Goal: Book appointment/travel/reservation

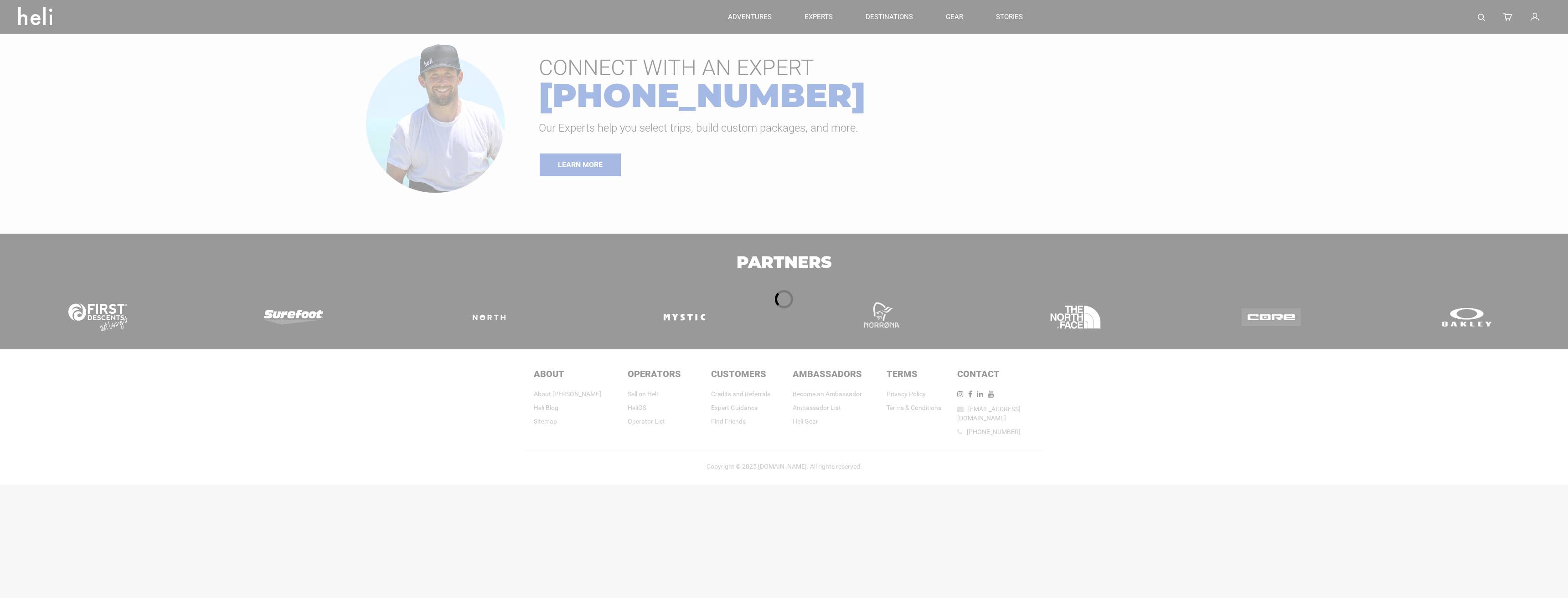
type input "Surf"
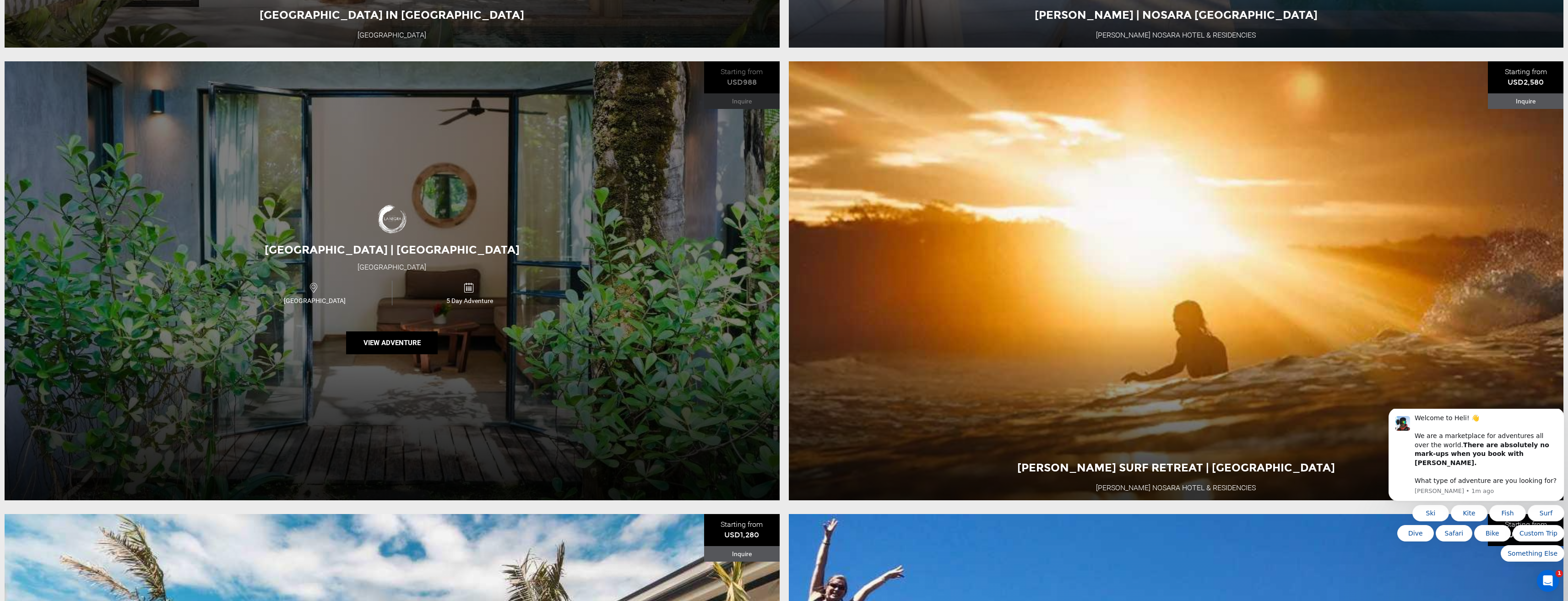
scroll to position [4165, 0]
click at [360, 353] on button "View Adventure" at bounding box center [392, 342] width 91 height 23
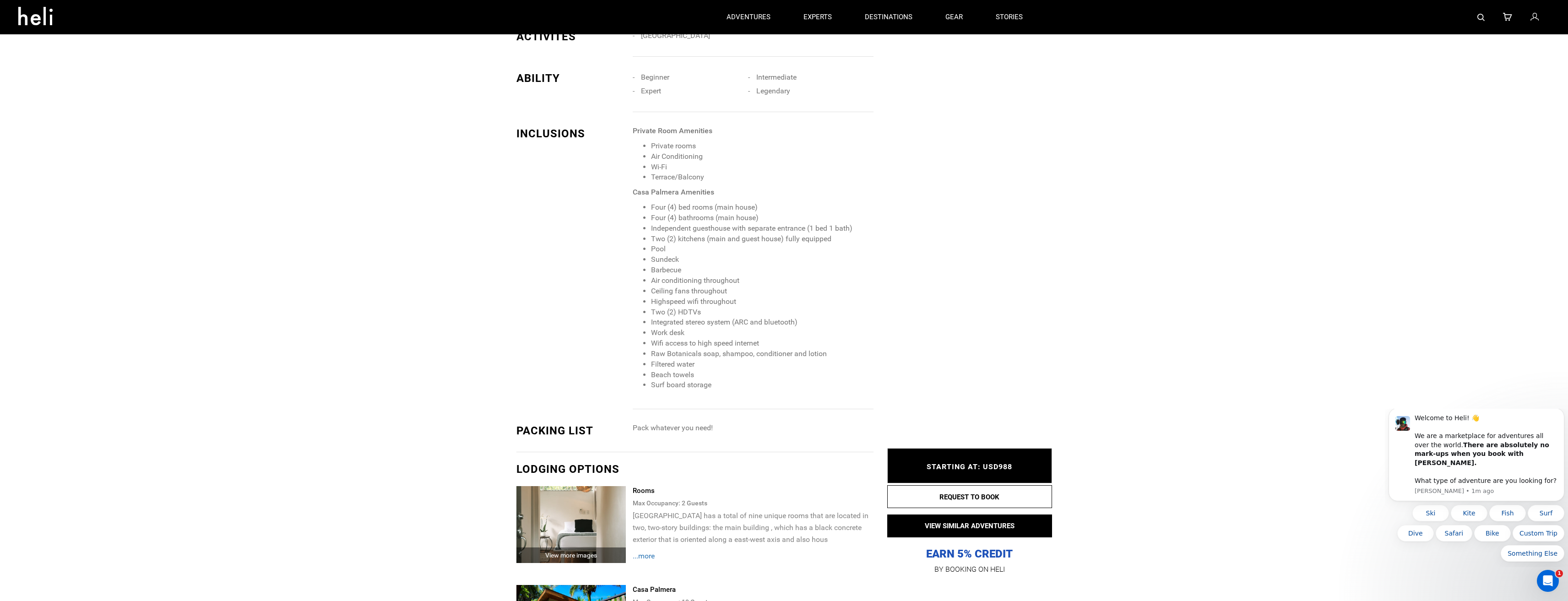
scroll to position [1145, 0]
type input "Surf"
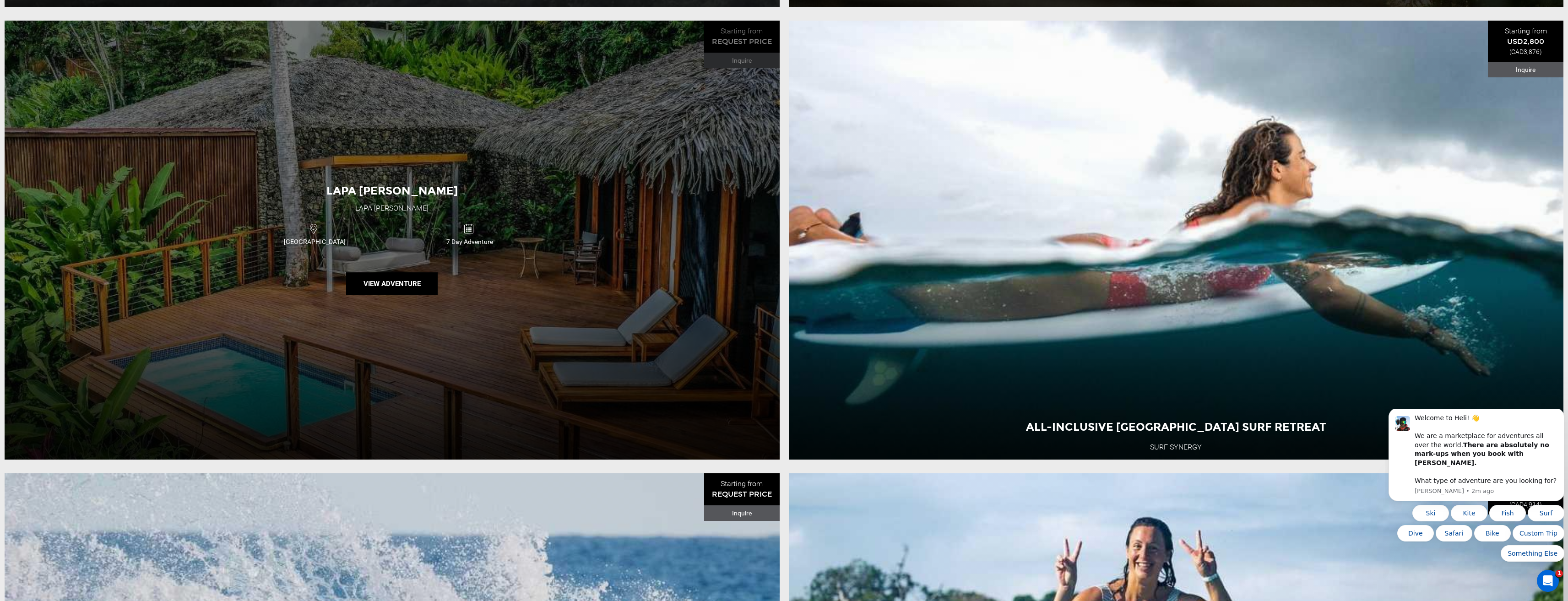
scroll to position [595, 0]
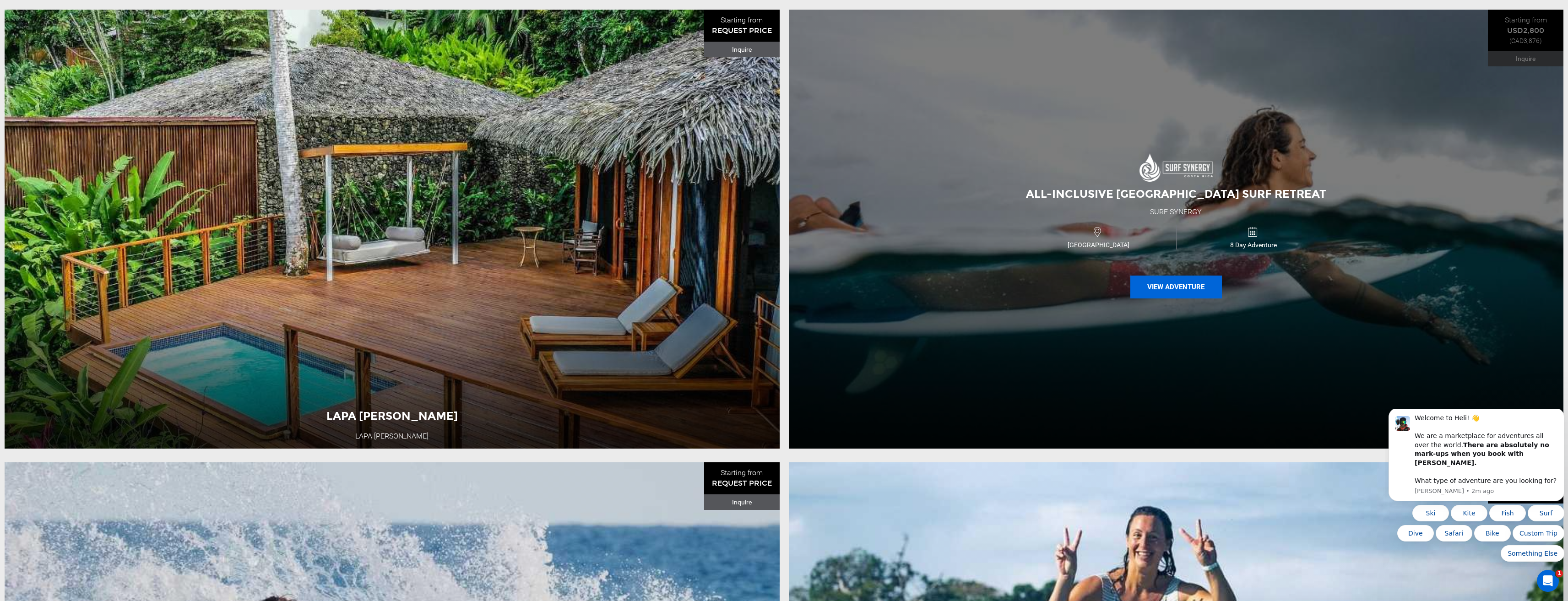
click at [1138, 298] on button "View Adventure" at bounding box center [1176, 287] width 91 height 23
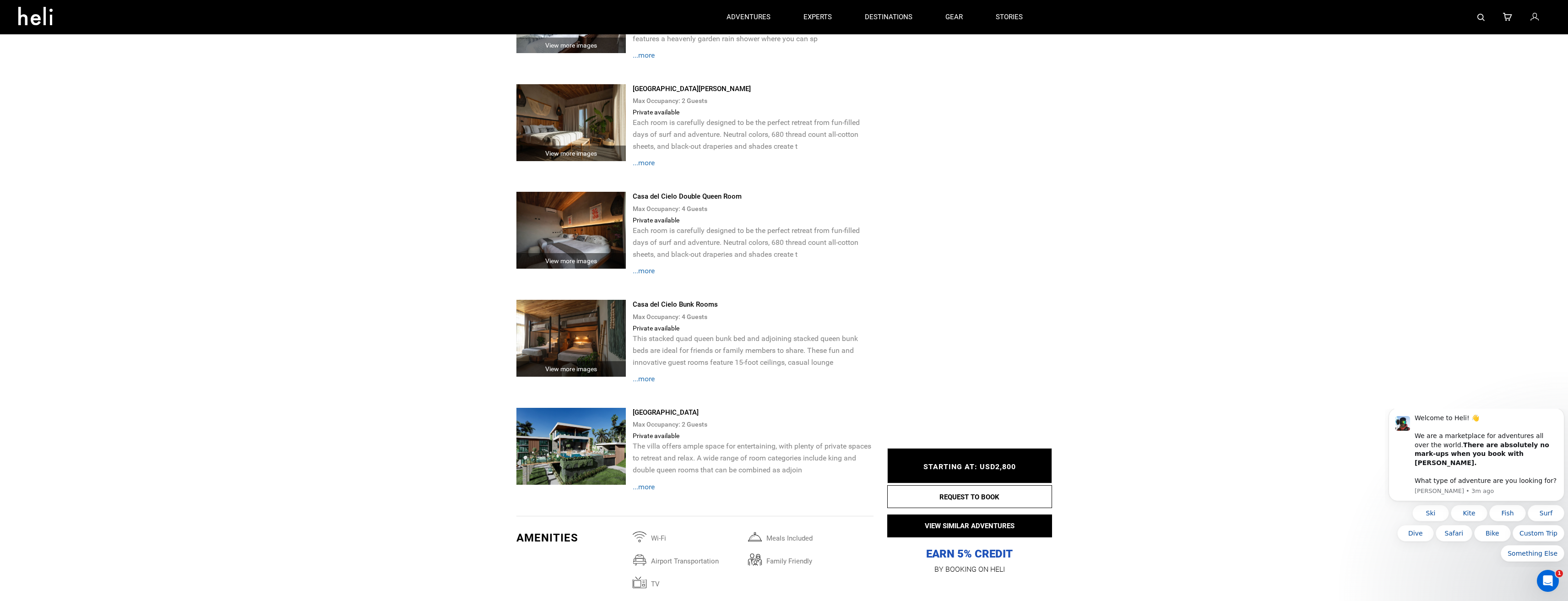
scroll to position [1556, 0]
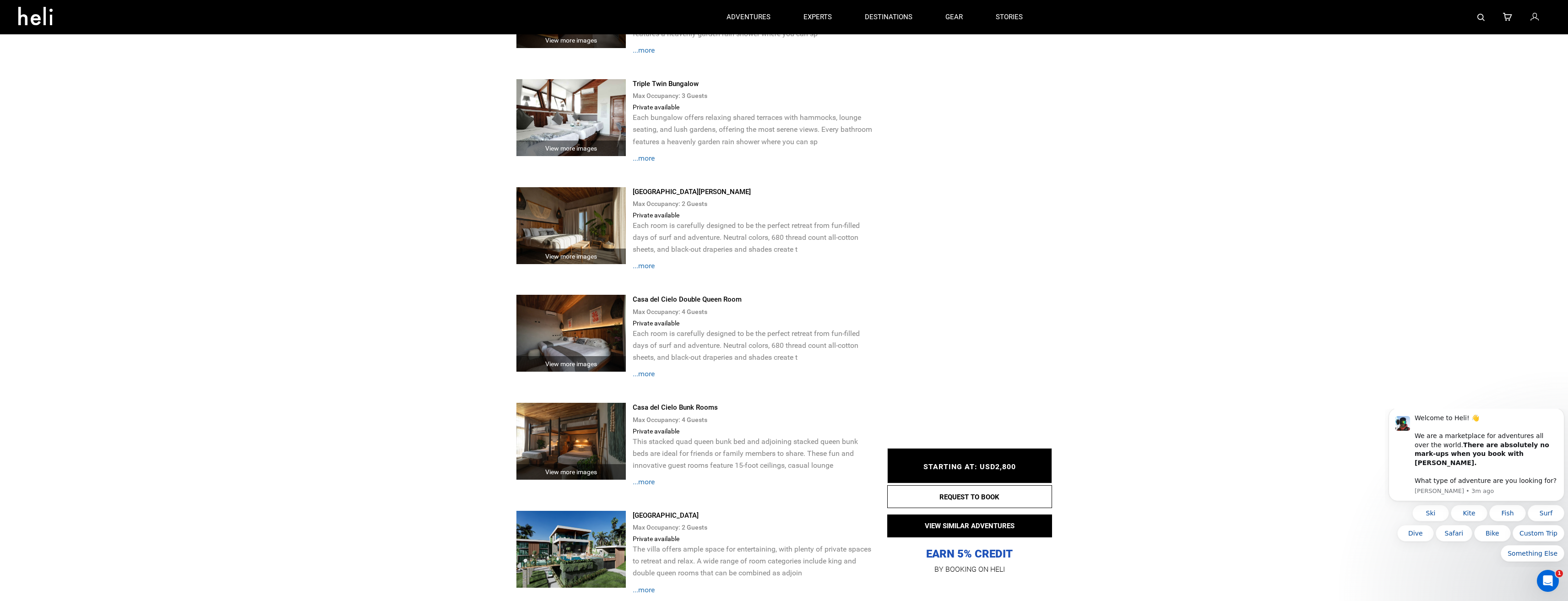
click at [597, 469] on div "View more images" at bounding box center [571, 472] width 110 height 15
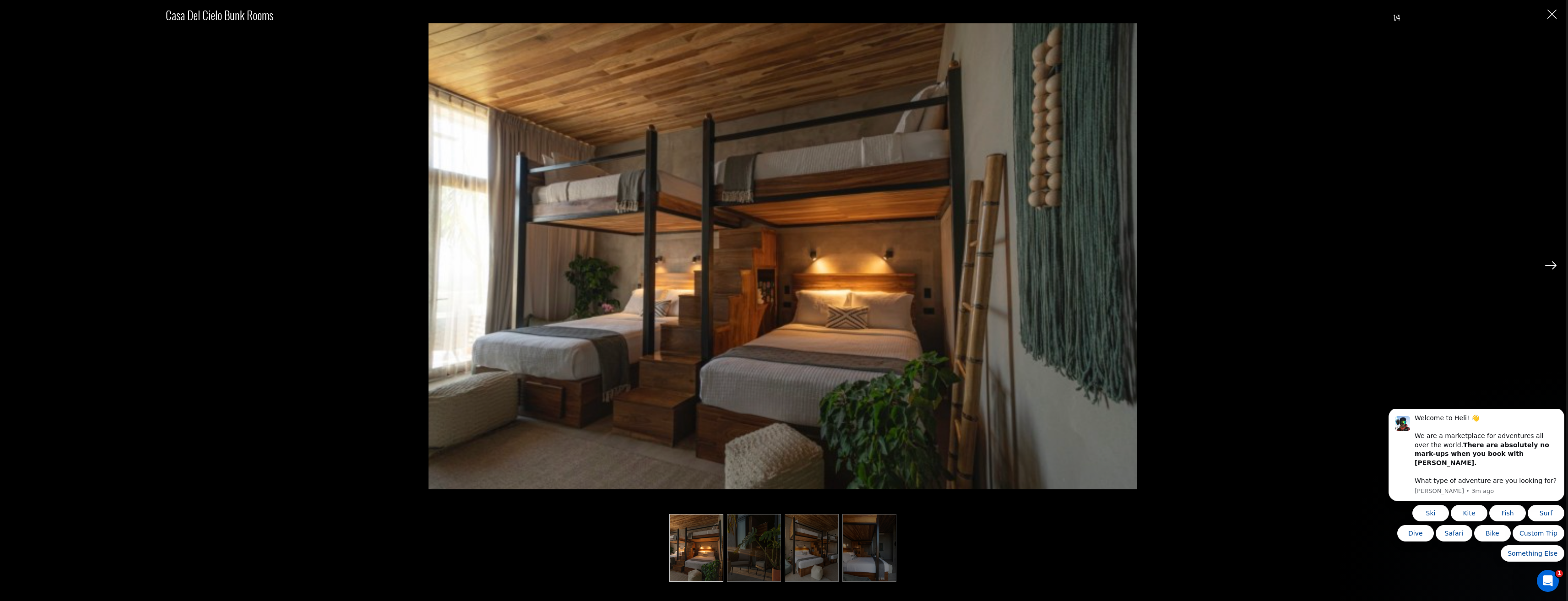
scroll to position [1694, 0]
click at [756, 557] on img at bounding box center [754, 548] width 54 height 68
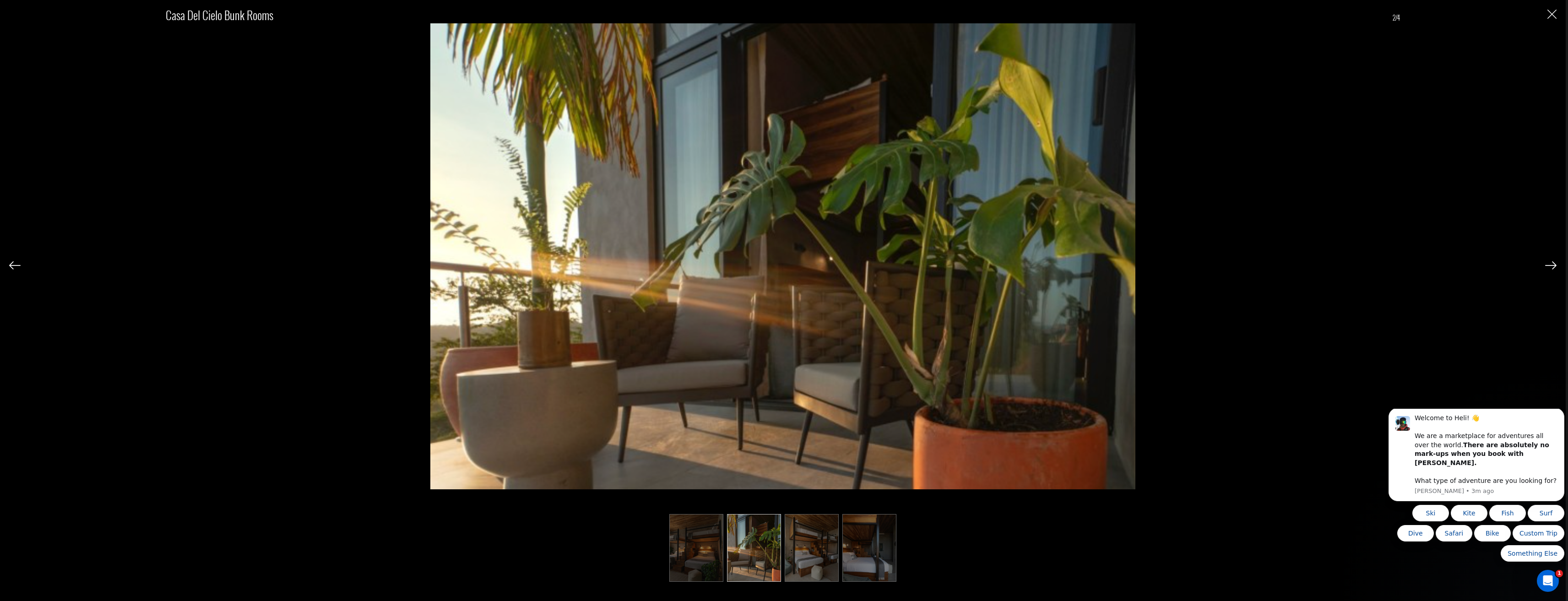
click at [832, 557] on img at bounding box center [812, 548] width 54 height 68
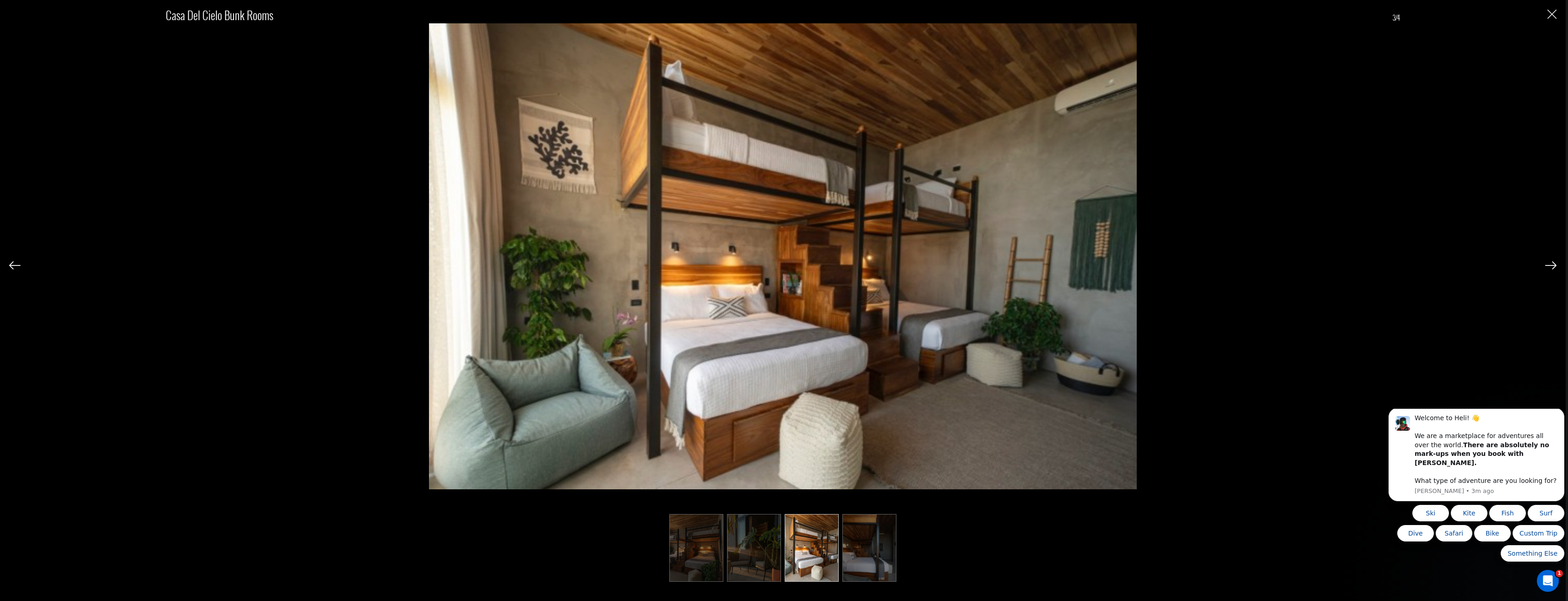
click at [855, 557] on img at bounding box center [869, 548] width 54 height 68
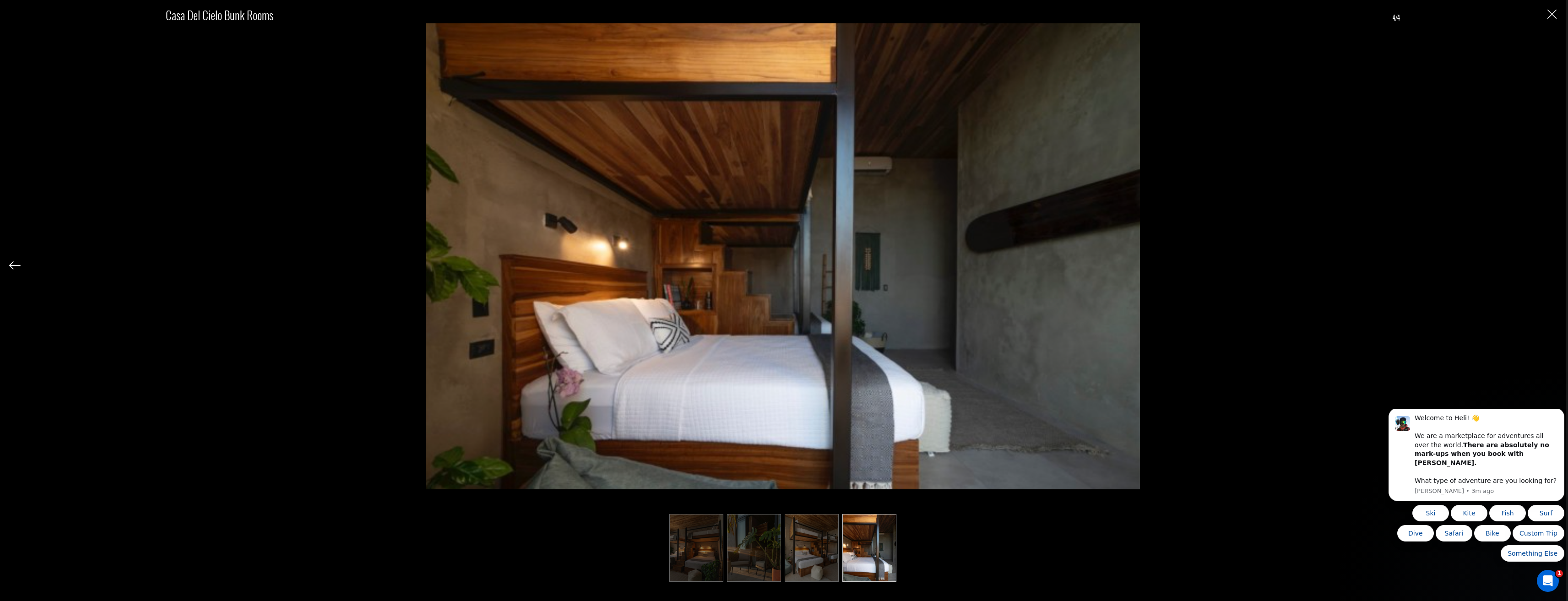
click at [1554, 17] on img "Close" at bounding box center [1552, 14] width 9 height 9
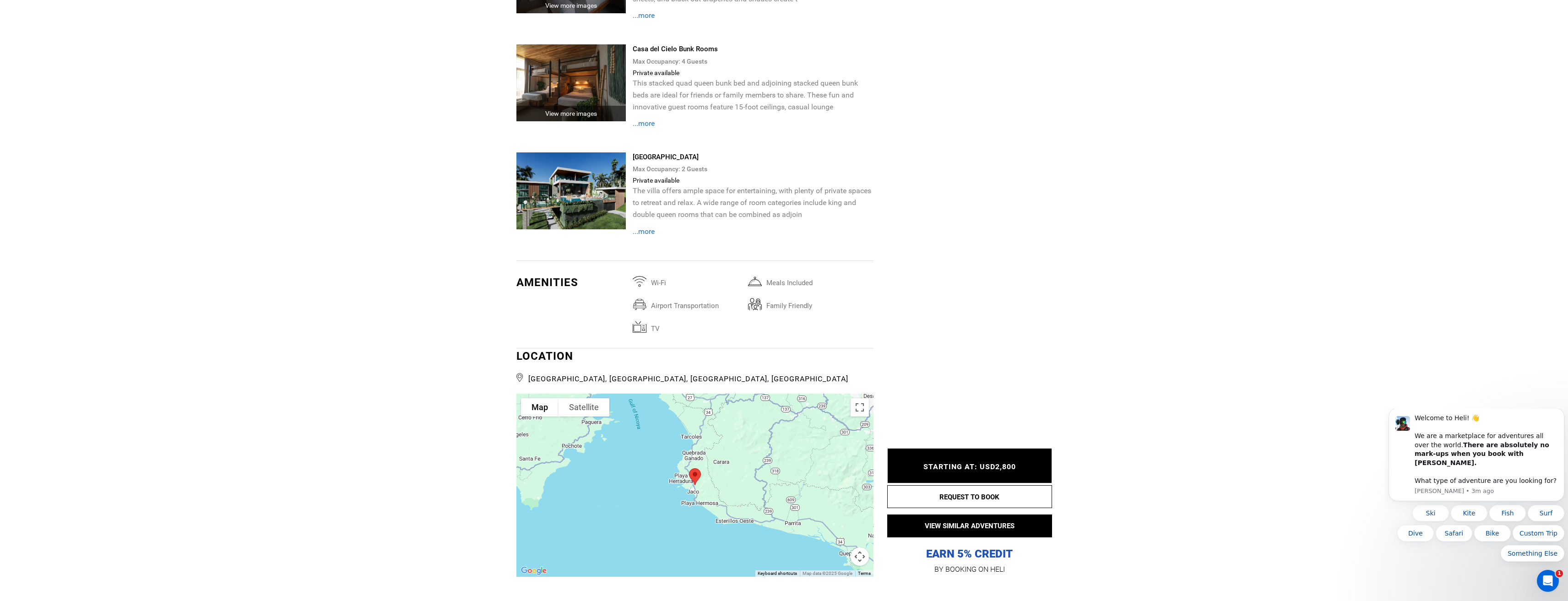
scroll to position [1923, 0]
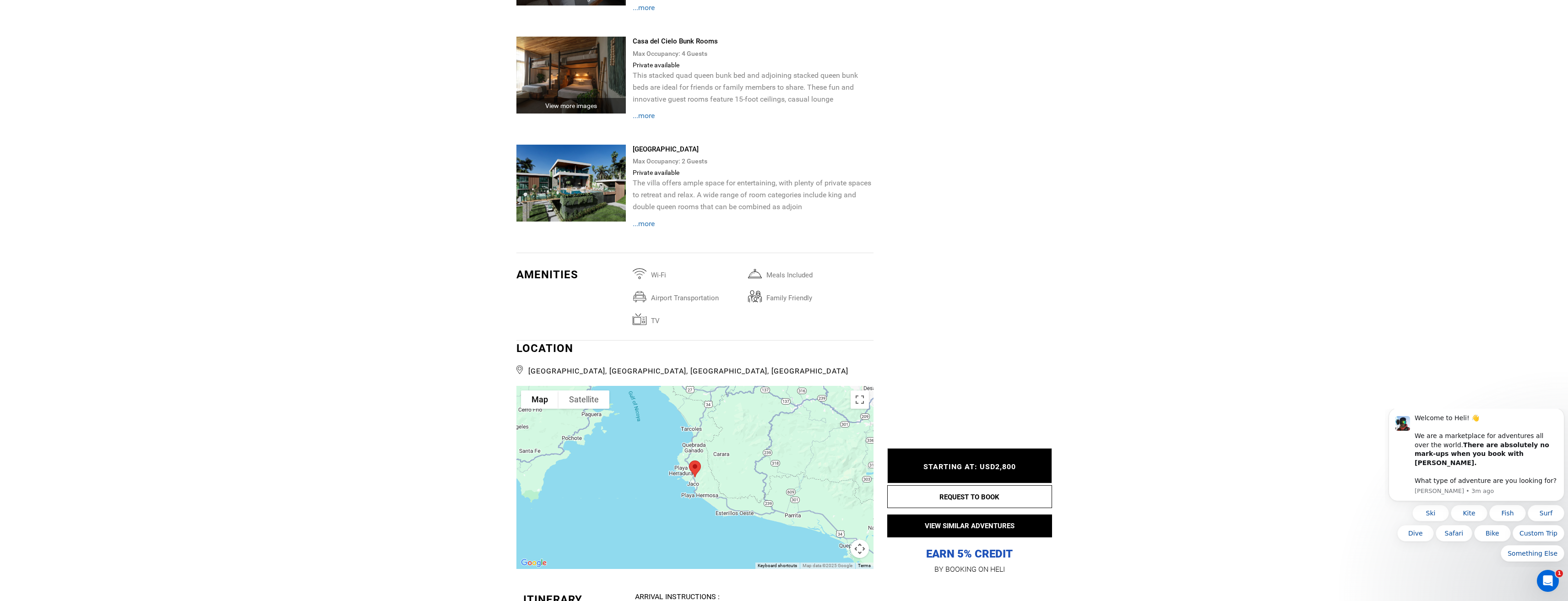
type input "Surf"
